Goal: Find contact information: Find contact information

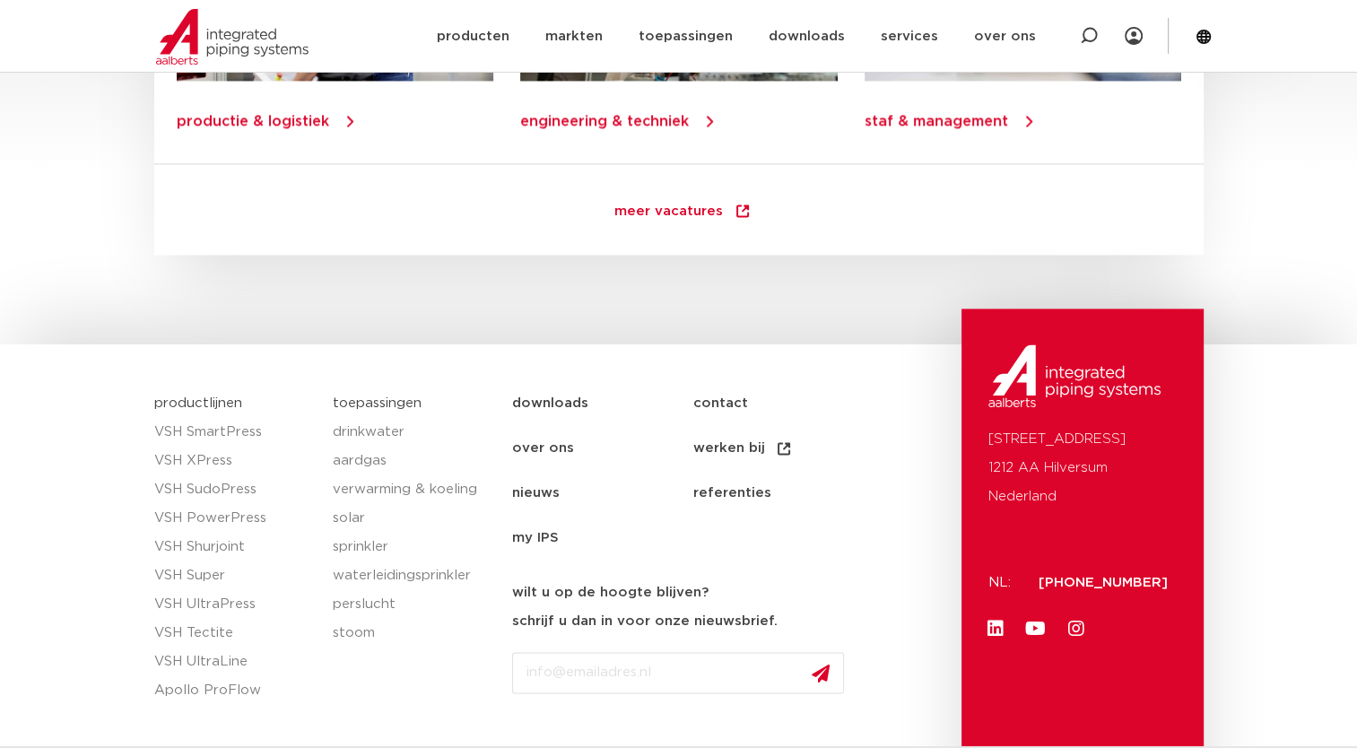
scroll to position [2653, 0]
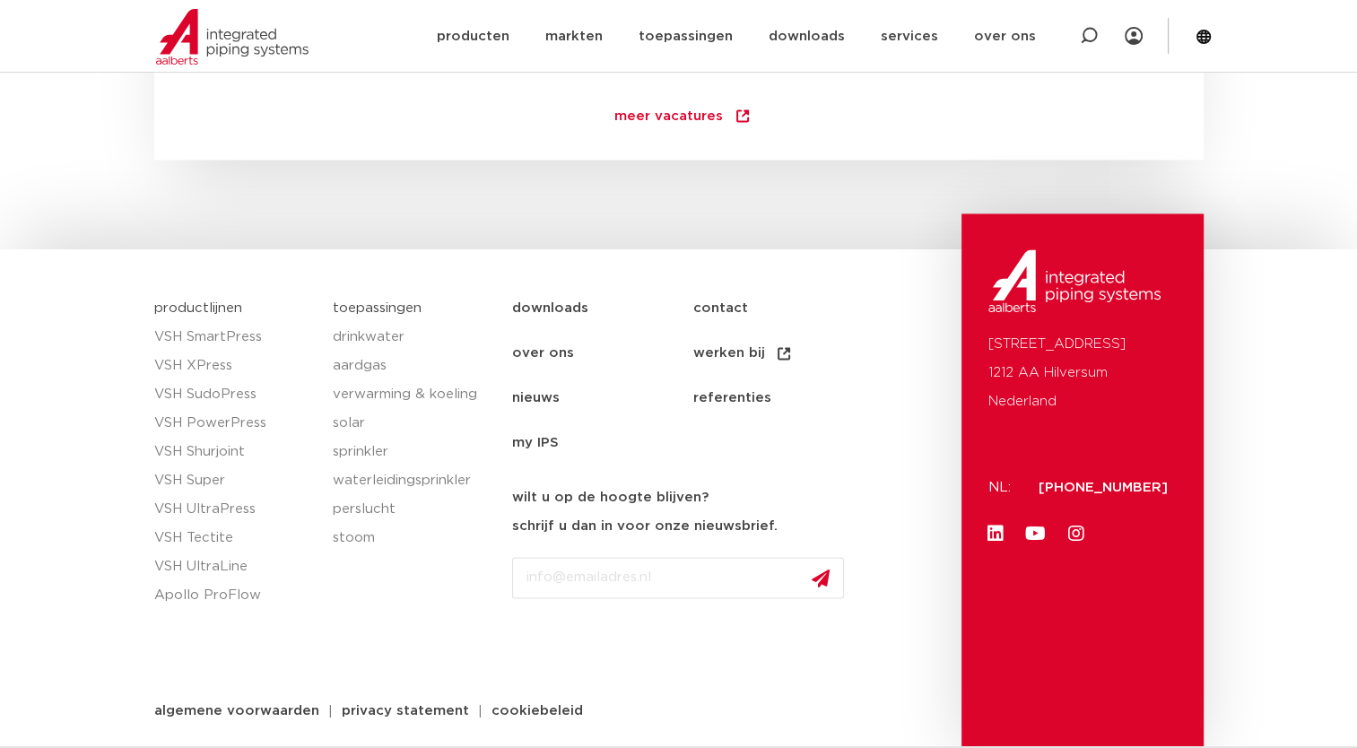
click at [716, 299] on link "contact" at bounding box center [782, 308] width 180 height 45
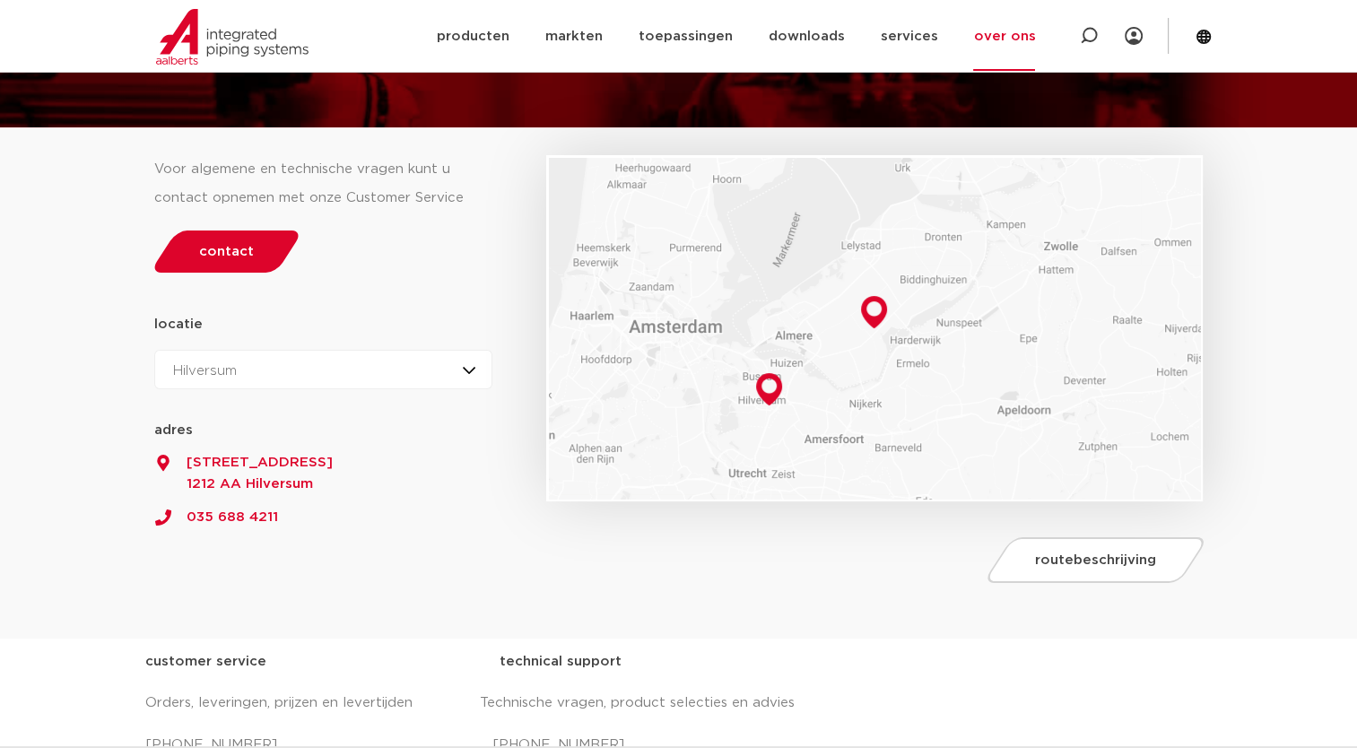
scroll to position [269, 0]
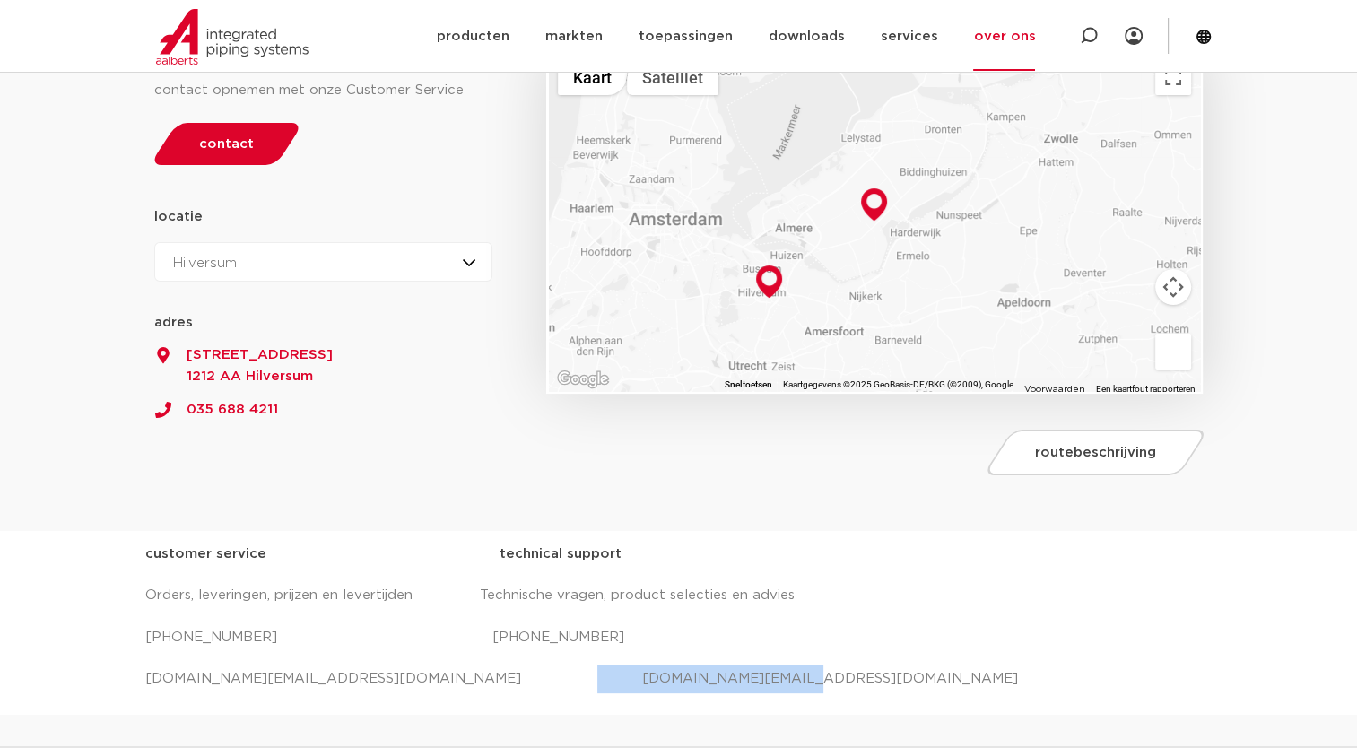
drag, startPoint x: 570, startPoint y: 678, endPoint x: 472, endPoint y: 682, distance: 98.7
click at [472, 682] on p "[DOMAIN_NAME][EMAIL_ADDRESS][DOMAIN_NAME] [DOMAIN_NAME][EMAIL_ADDRESS][DOMAIN_N…" at bounding box center [678, 678] width 1067 height 29
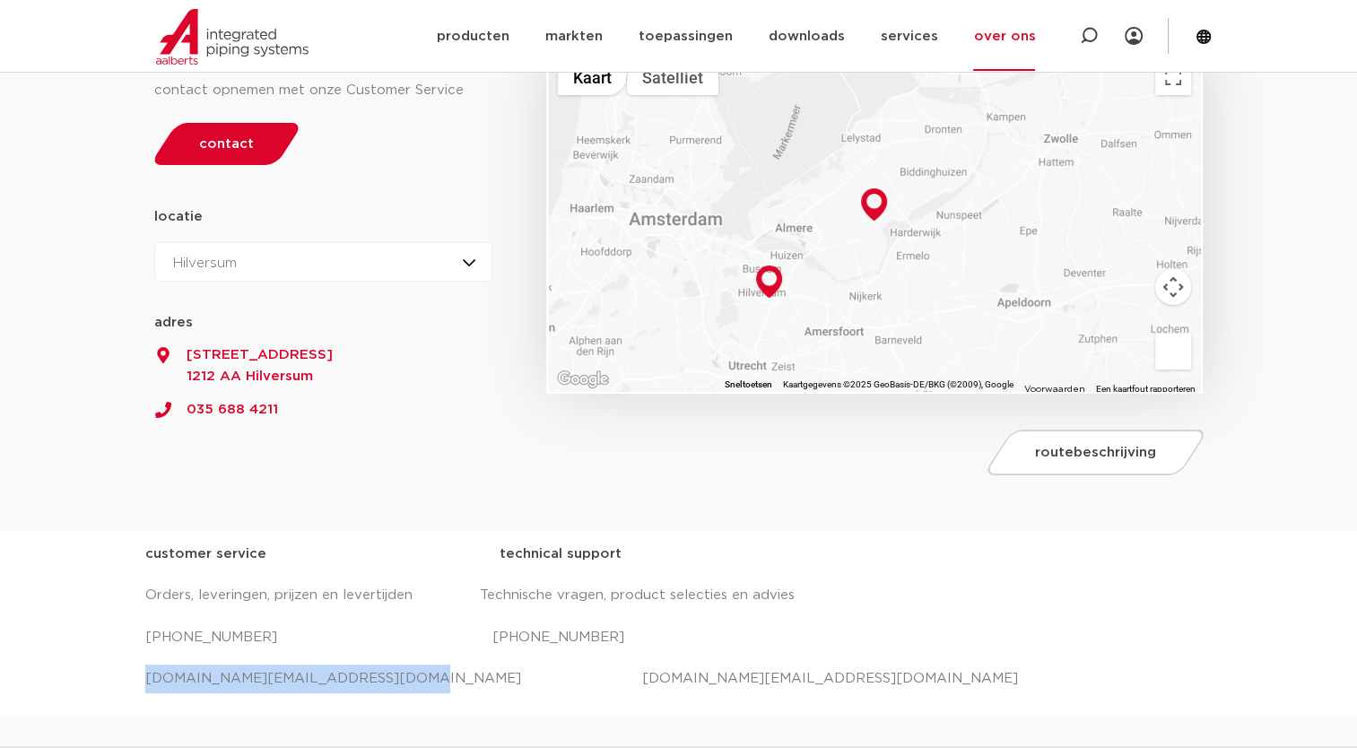
drag, startPoint x: 472, startPoint y: 682, endPoint x: 145, endPoint y: 677, distance: 326.4
click at [145, 677] on p "[DOMAIN_NAME][EMAIL_ADDRESS][DOMAIN_NAME] [DOMAIN_NAME][EMAIL_ADDRESS][DOMAIN_N…" at bounding box center [678, 678] width 1067 height 29
copy p "[DOMAIN_NAME][EMAIL_ADDRESS][DOMAIN_NAME]"
